Goal: Task Accomplishment & Management: Manage account settings

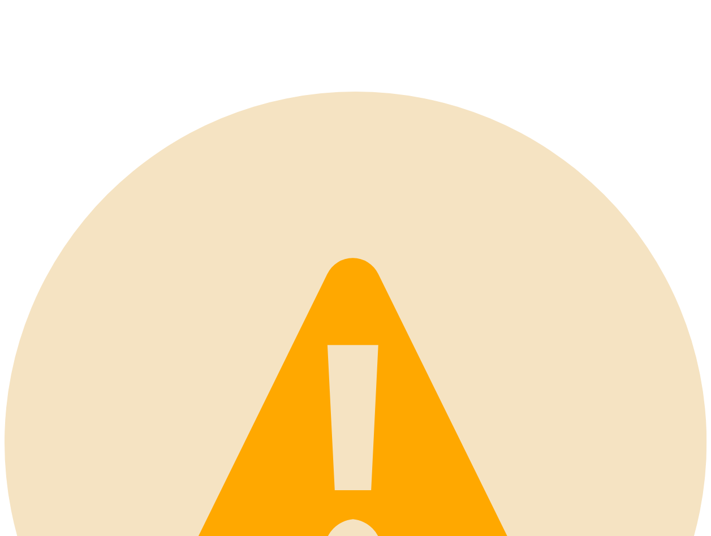
click at [406, 92] on div "Looks like there is a problem with your account. Click here to contact support.…" at bounding box center [356, 463] width 702 height 742
click at [576, 198] on div "Looks like there is a problem with your account. Click here to contact support.…" at bounding box center [356, 463] width 702 height 742
click at [244, 204] on div "Looks like there is a problem with your account. Click here to contact support.…" at bounding box center [356, 463] width 702 height 742
